Goal: Task Accomplishment & Management: Manage account settings

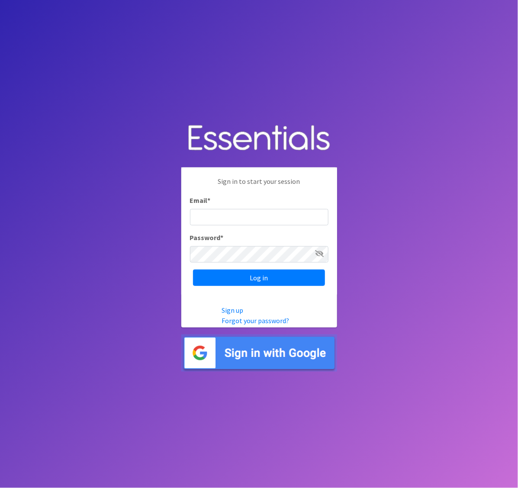
click at [219, 208] on div "Email *" at bounding box center [259, 210] width 138 height 30
click at [219, 216] on input "Email *" at bounding box center [259, 217] width 138 height 16
type input "[PERSON_NAME][EMAIL_ADDRESS][DOMAIN_NAME]"
click at [193, 270] on input "Log in" at bounding box center [259, 278] width 132 height 16
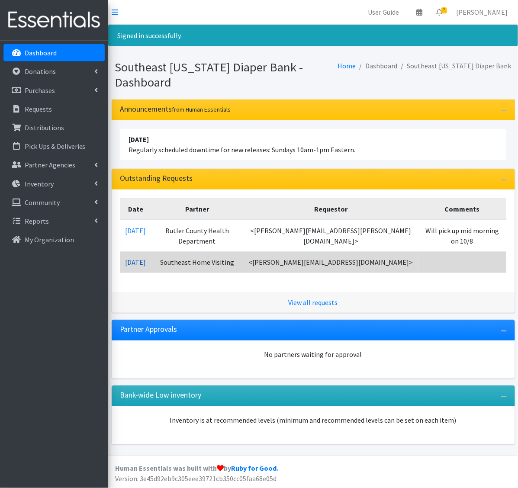
click at [135, 258] on link "09/25/2025" at bounding box center [135, 262] width 21 height 9
